Goal: Check status

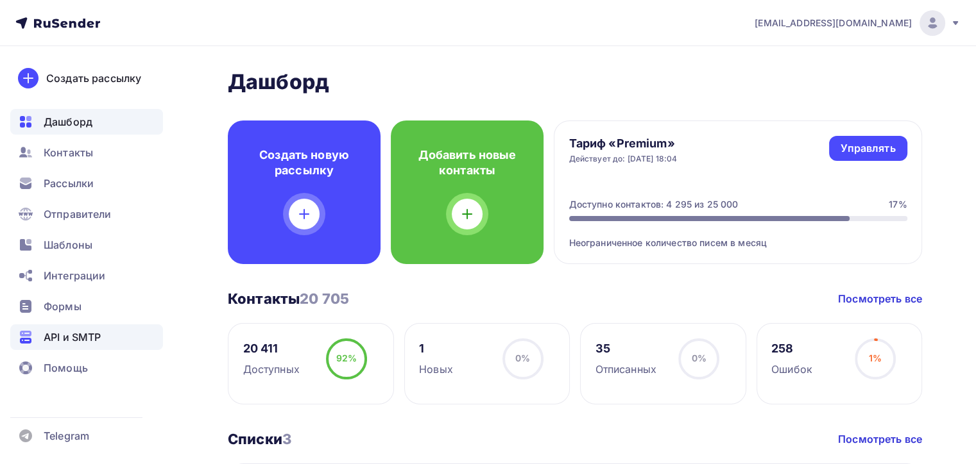
click at [87, 339] on span "API и SMTP" at bounding box center [72, 337] width 57 height 15
click at [90, 334] on span "API и SMTP" at bounding box center [72, 337] width 57 height 15
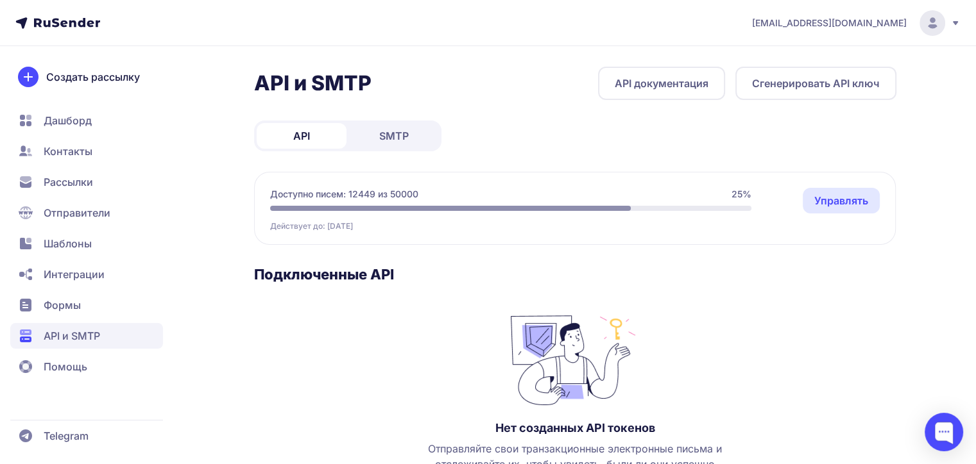
click at [391, 139] on span "SMTP" at bounding box center [394, 135] width 30 height 15
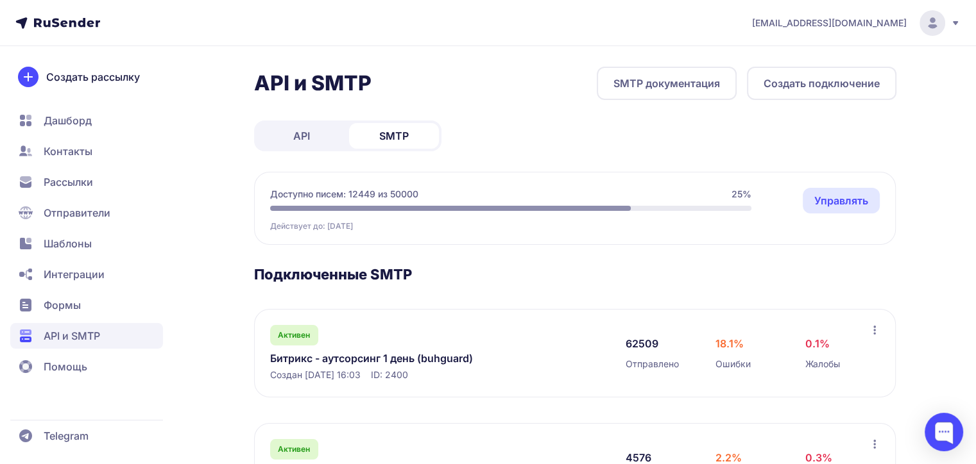
click at [364, 361] on link "Битрикс - аутсорсинг 1 день (buhguard)" at bounding box center [401, 358] width 263 height 15
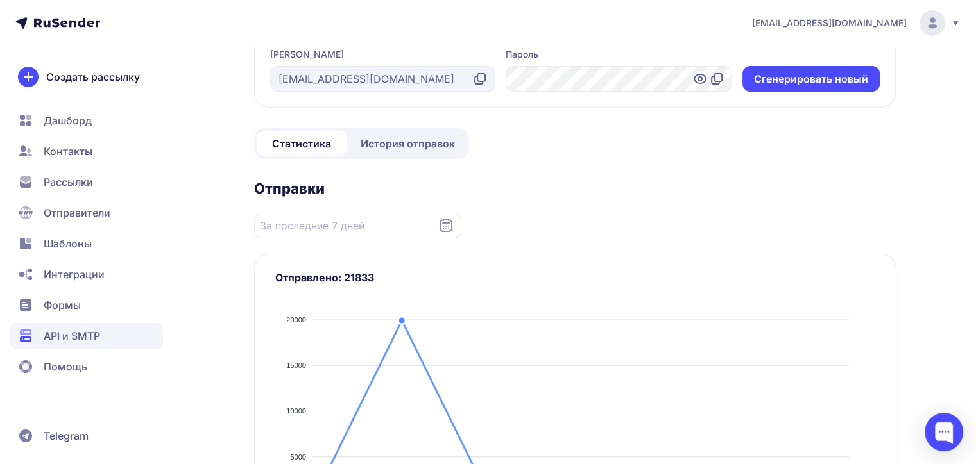
scroll to position [257, 0]
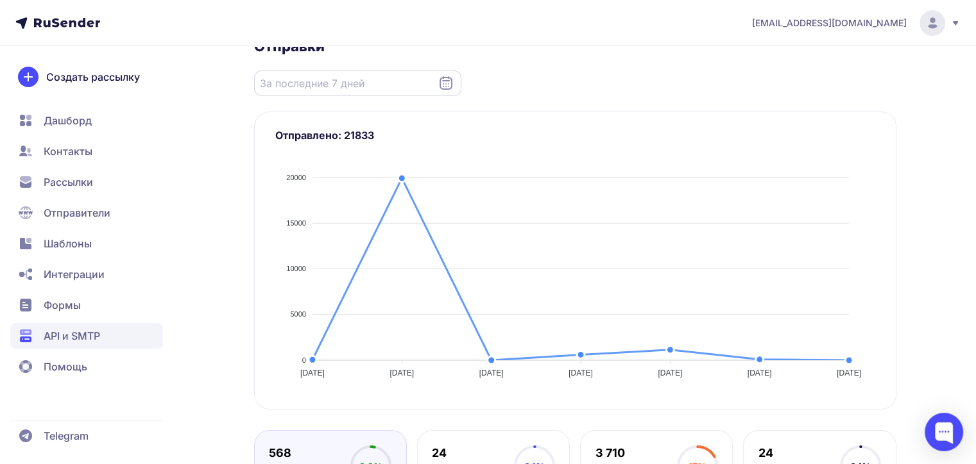
click at [371, 82] on input "Datepicker input" at bounding box center [357, 84] width 207 height 26
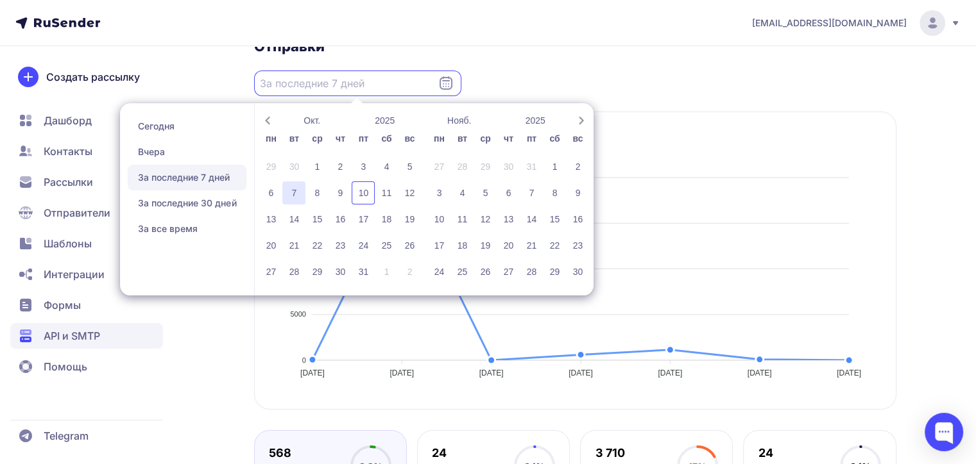
click at [296, 192] on div "7" at bounding box center [293, 193] width 23 height 23
click at [360, 194] on div "10" at bounding box center [363, 193] width 23 height 23
type input "07.10.2025 - 10.10.2025"
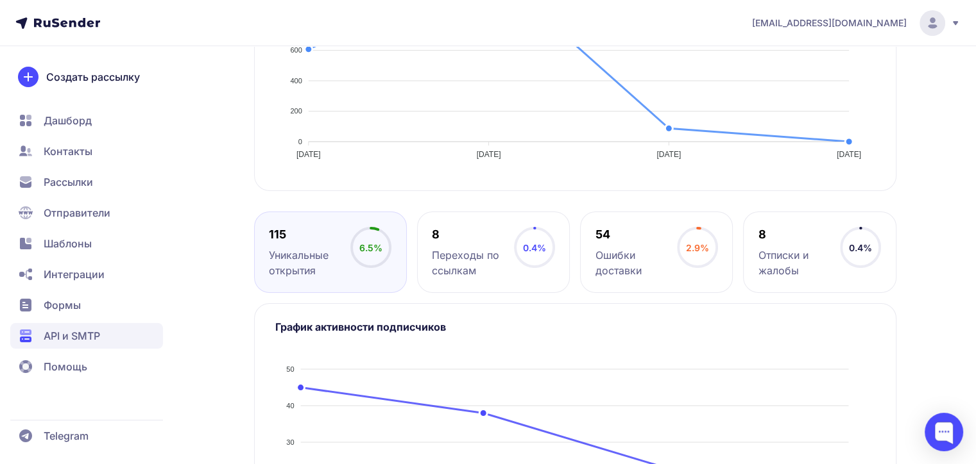
scroll to position [577, 0]
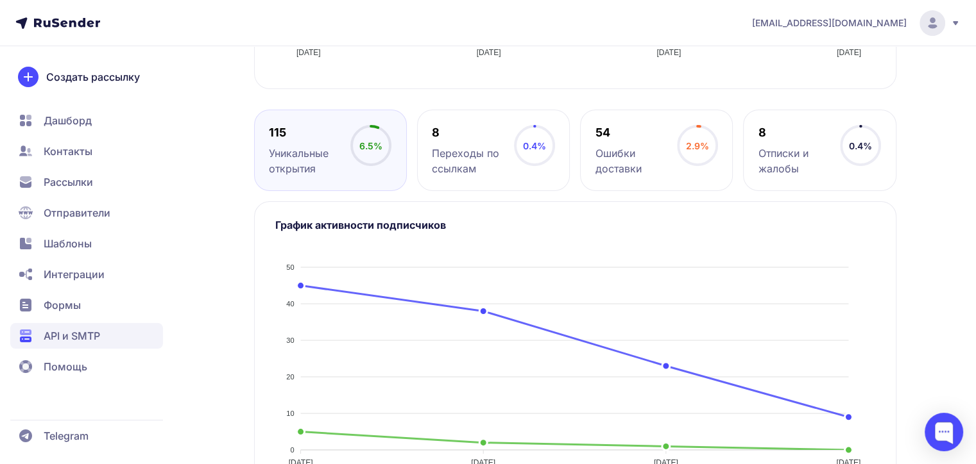
click at [59, 185] on span "Рассылки" at bounding box center [68, 182] width 49 height 15
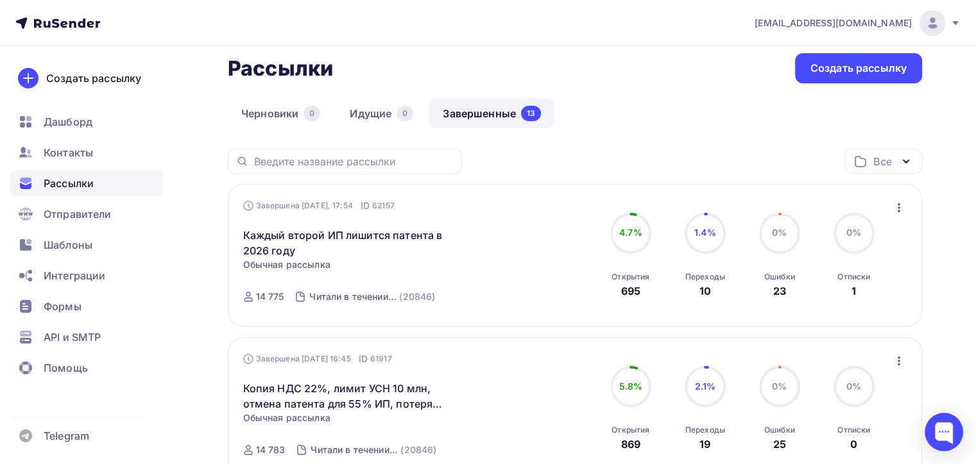
scroll to position [11, 0]
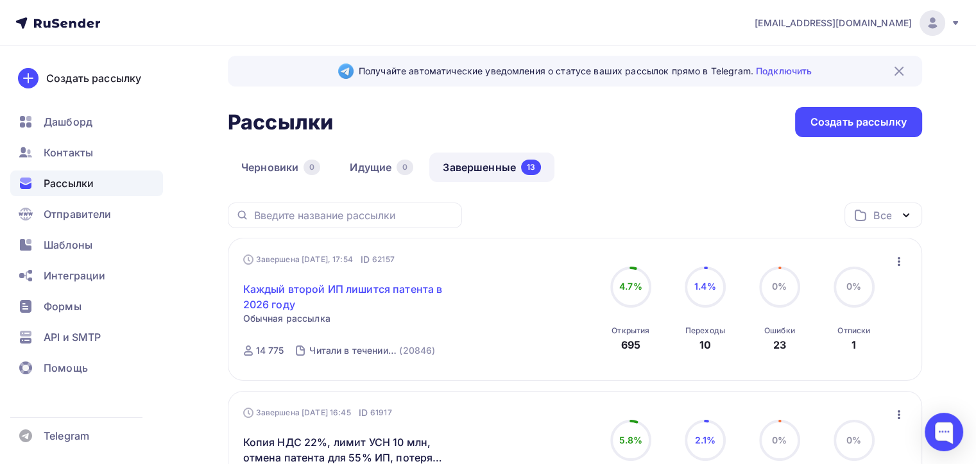
click at [271, 288] on link "Каждый второй ИП лишится патента в 2026 году" at bounding box center [353, 297] width 220 height 31
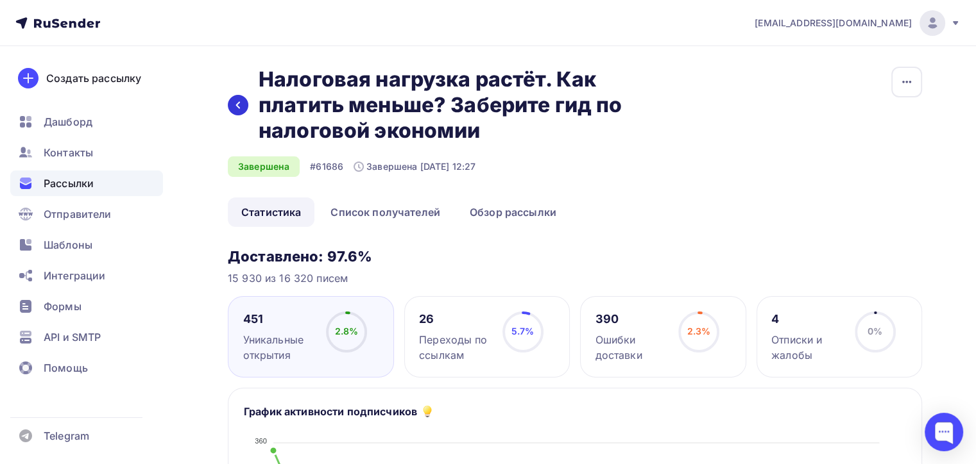
click at [239, 106] on icon at bounding box center [238, 105] width 10 height 10
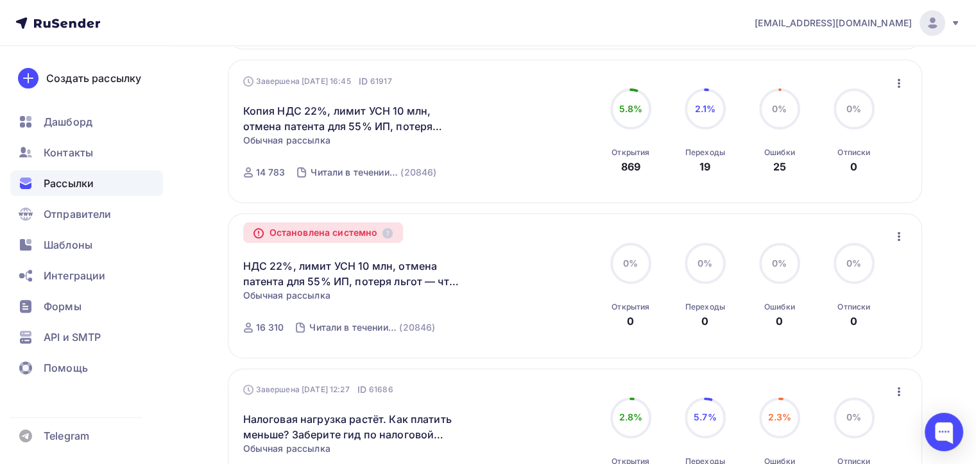
scroll to position [321, 0]
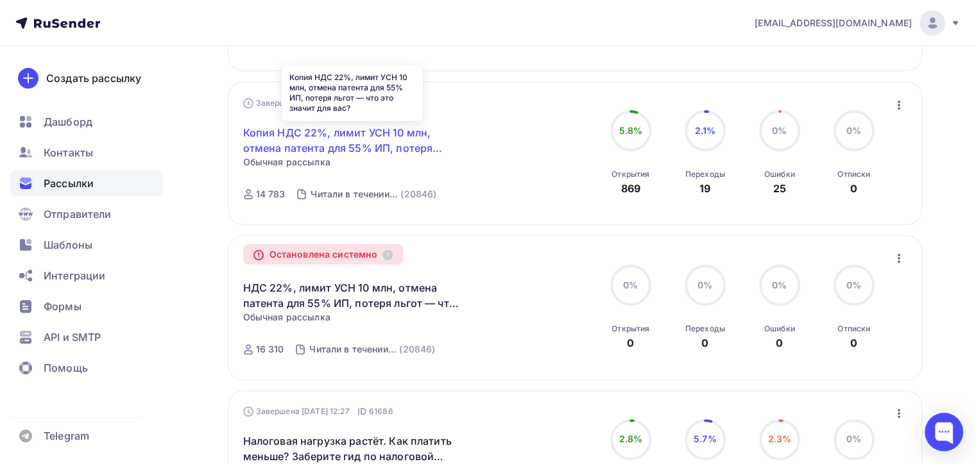
click at [298, 128] on link "Копия НДС 22%, лимит УСН 10 млн, отмена патента для 55% ИП, потеря льгот — что …" at bounding box center [353, 140] width 220 height 31
